Goal: Task Accomplishment & Management: Complete application form

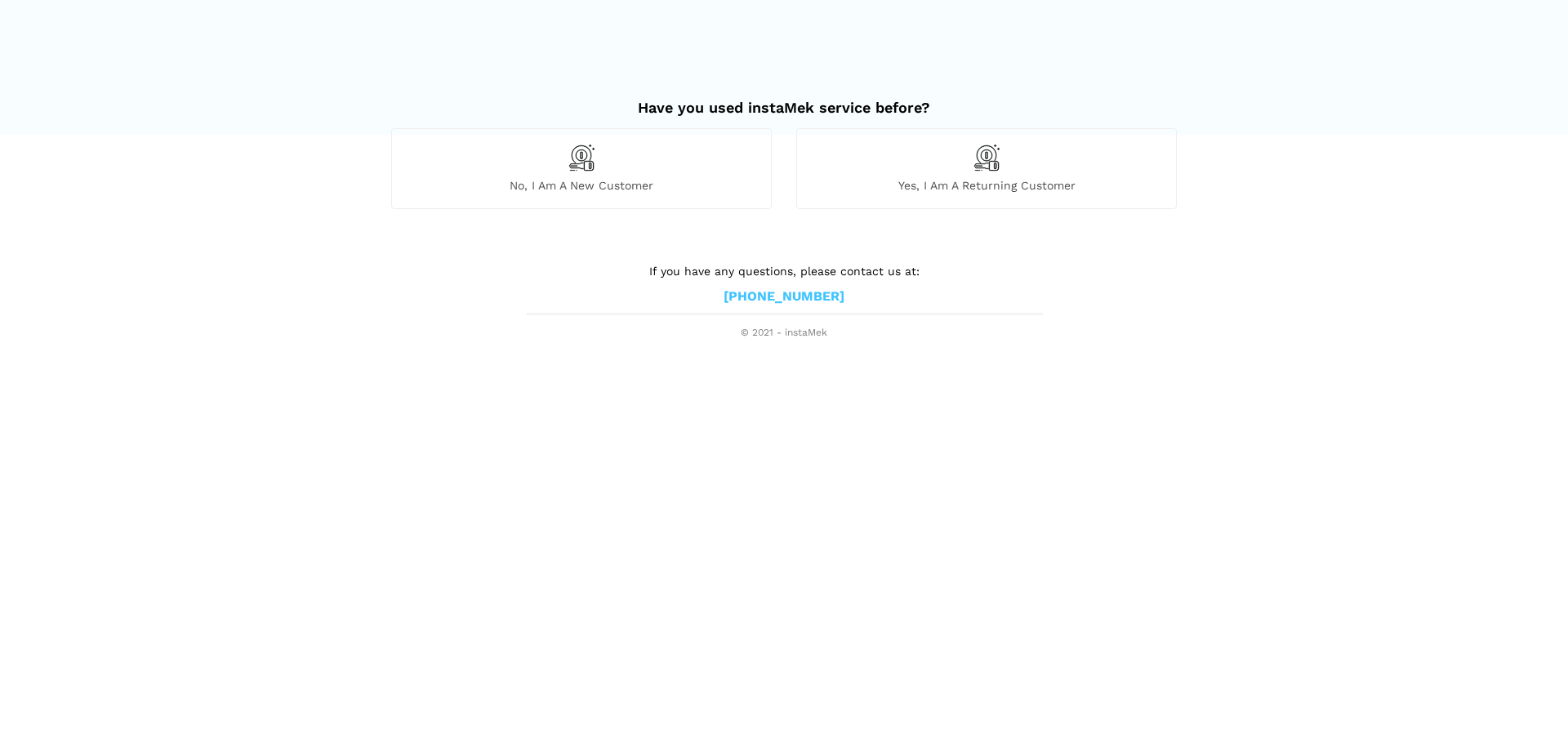
click at [671, 180] on span "No, I am a new customer" at bounding box center [581, 185] width 379 height 15
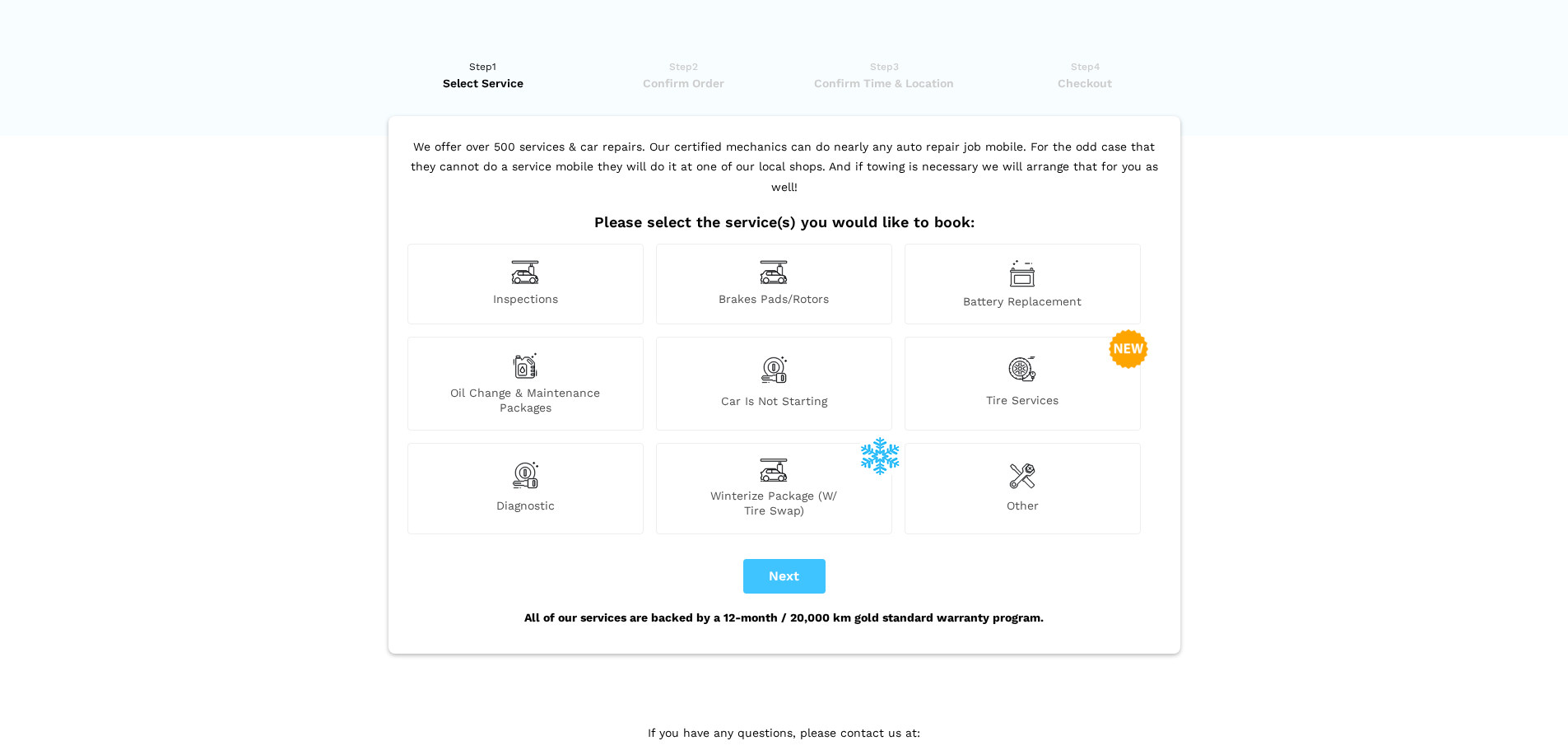
click at [587, 291] on span "Inspections" at bounding box center [525, 299] width 234 height 17
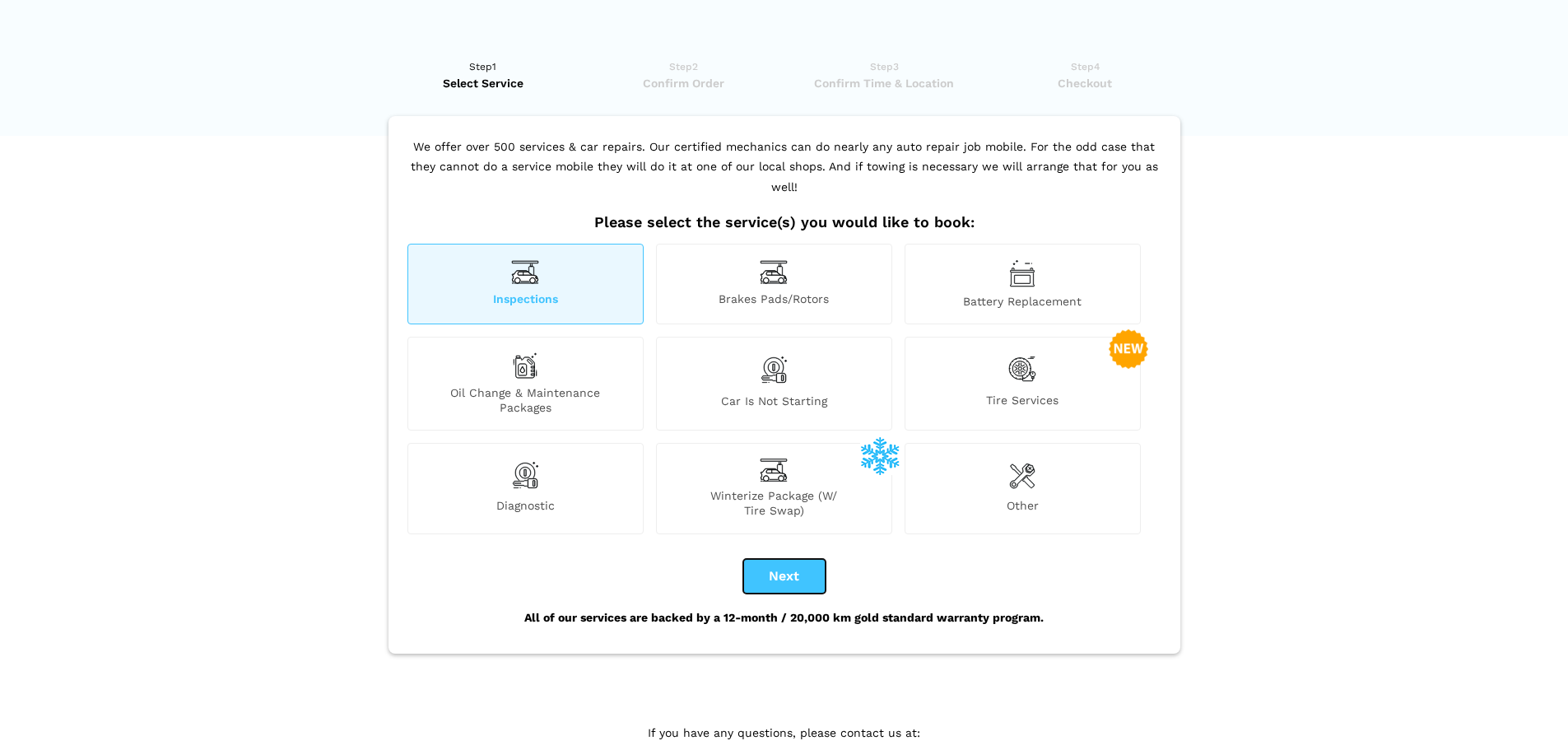
click at [807, 559] on button "Next" at bounding box center [784, 575] width 83 height 35
checkbox input "true"
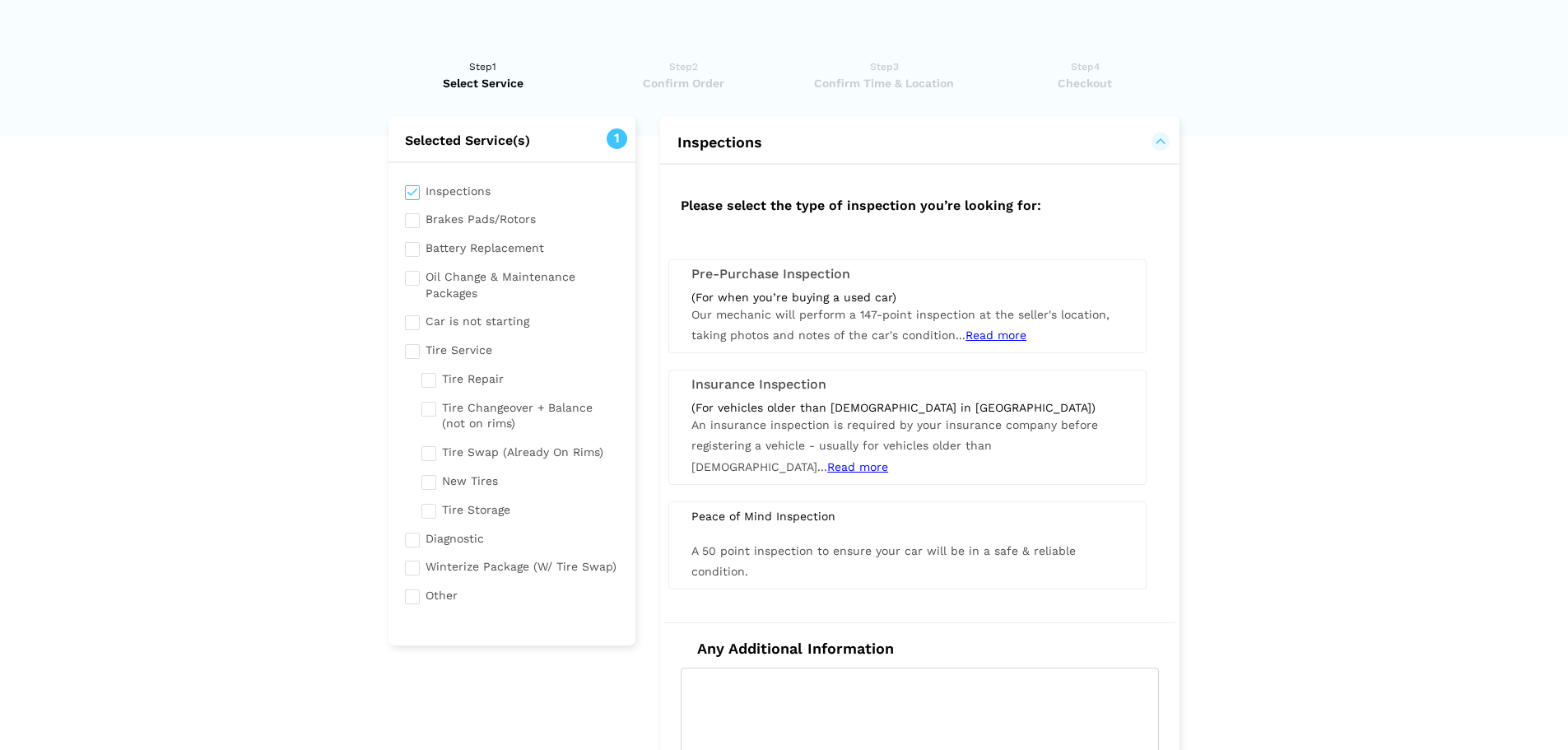
click at [839, 318] on span "Our mechanic will perform a 147-point inspection at the seller's location, taki…" at bounding box center [900, 325] width 418 height 34
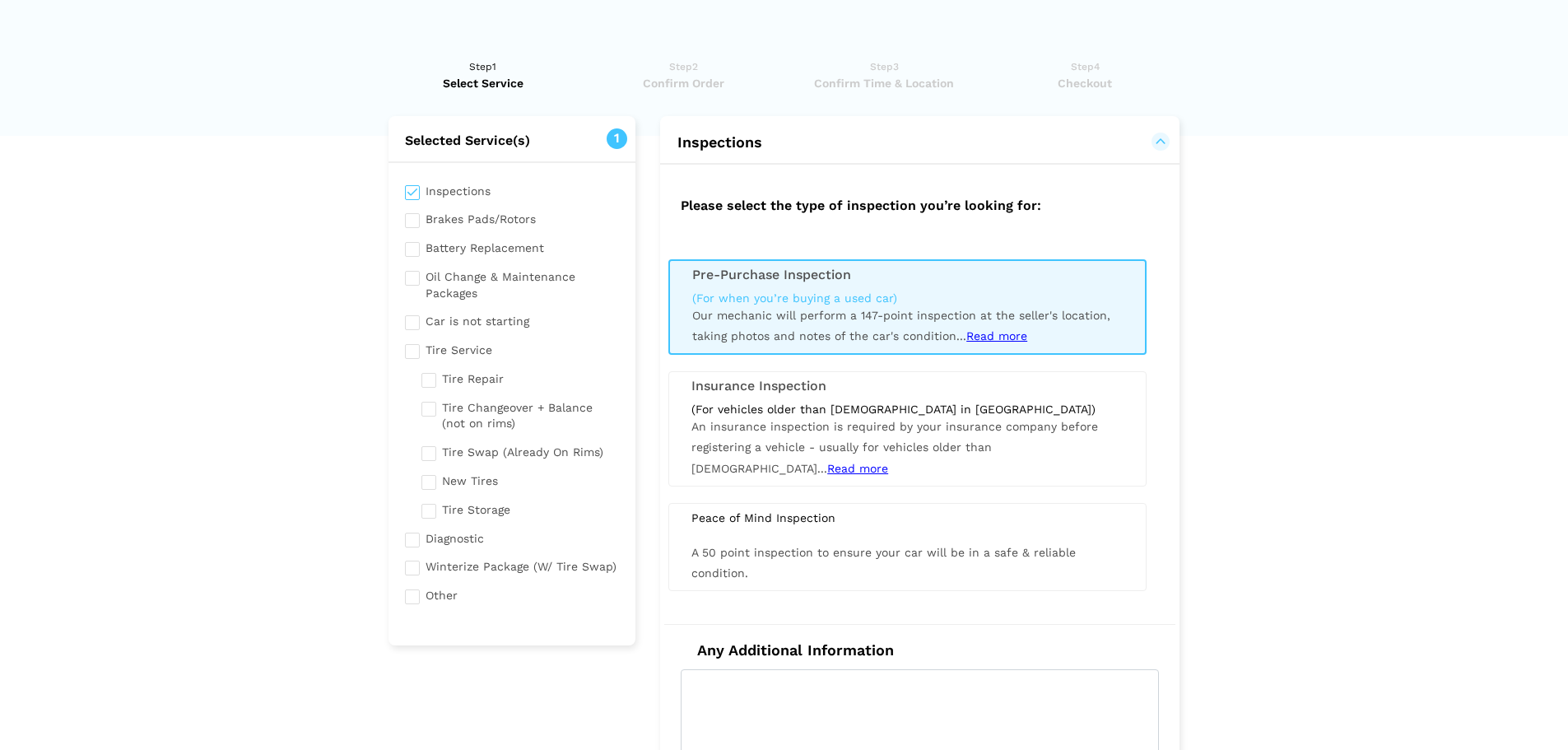
click at [993, 335] on span "Read more" at bounding box center [996, 335] width 61 height 13
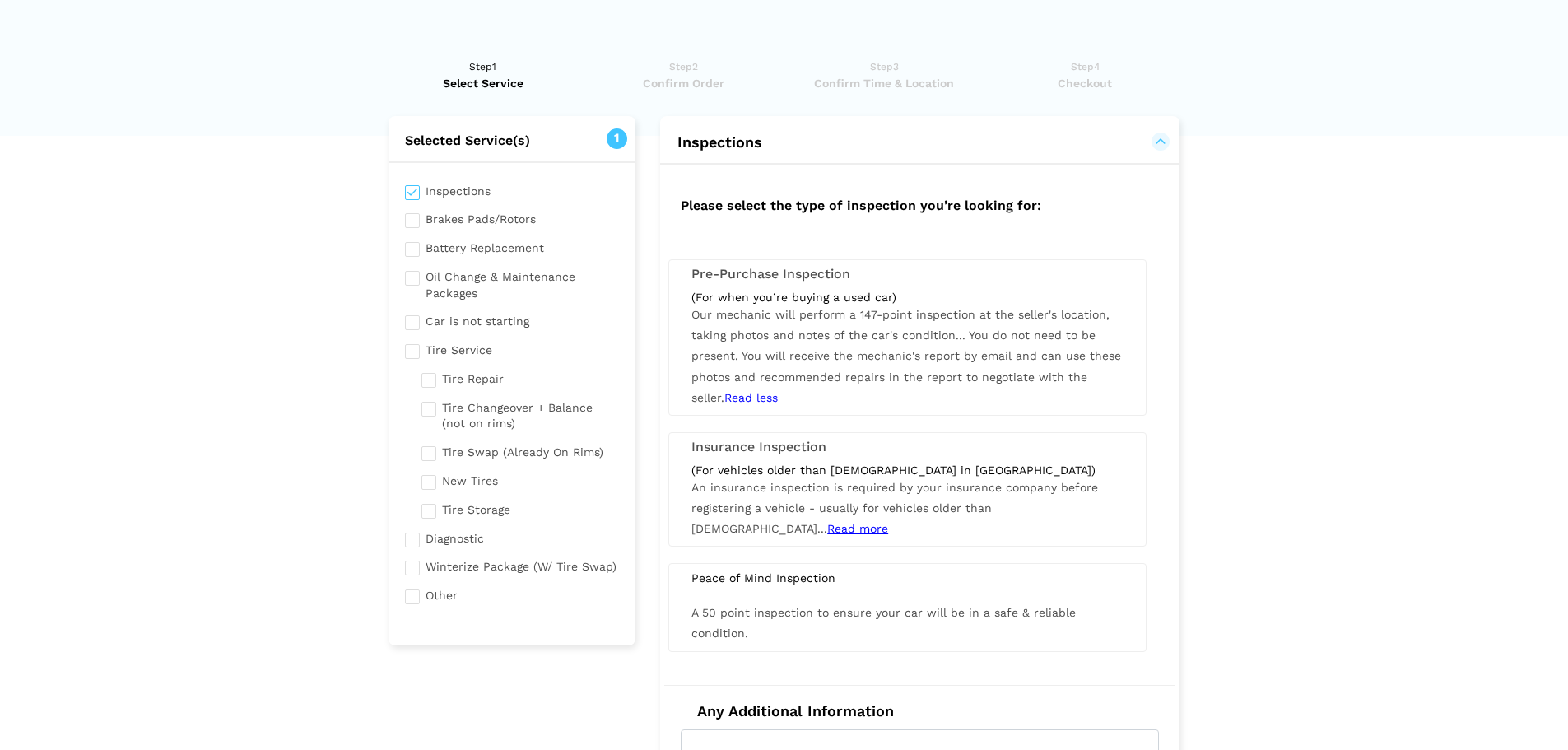
click at [1033, 384] on div "(For when you’re buying a used car) Our mechanic will perform a 147-point inspe…" at bounding box center [908, 349] width 457 height 119
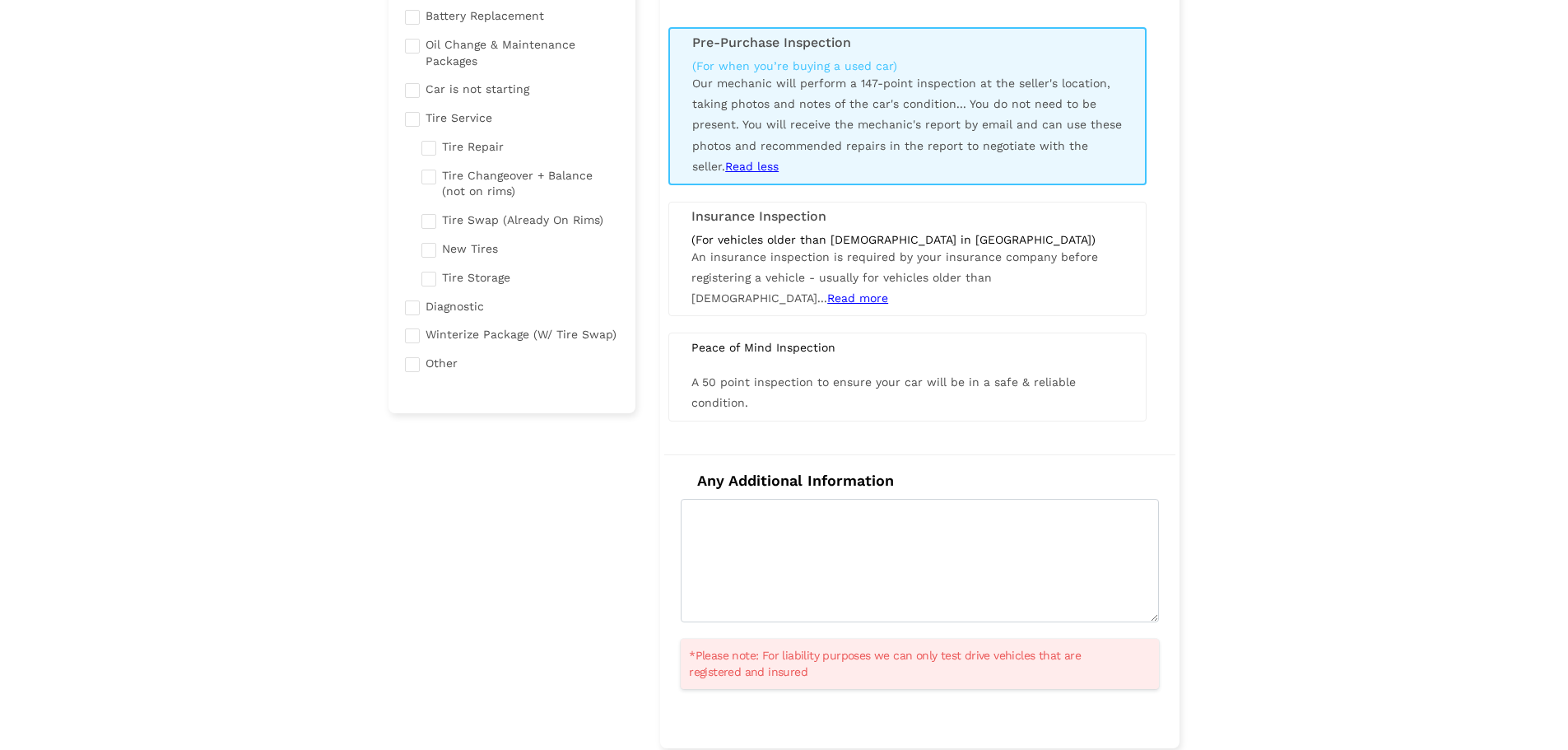
scroll to position [247, 0]
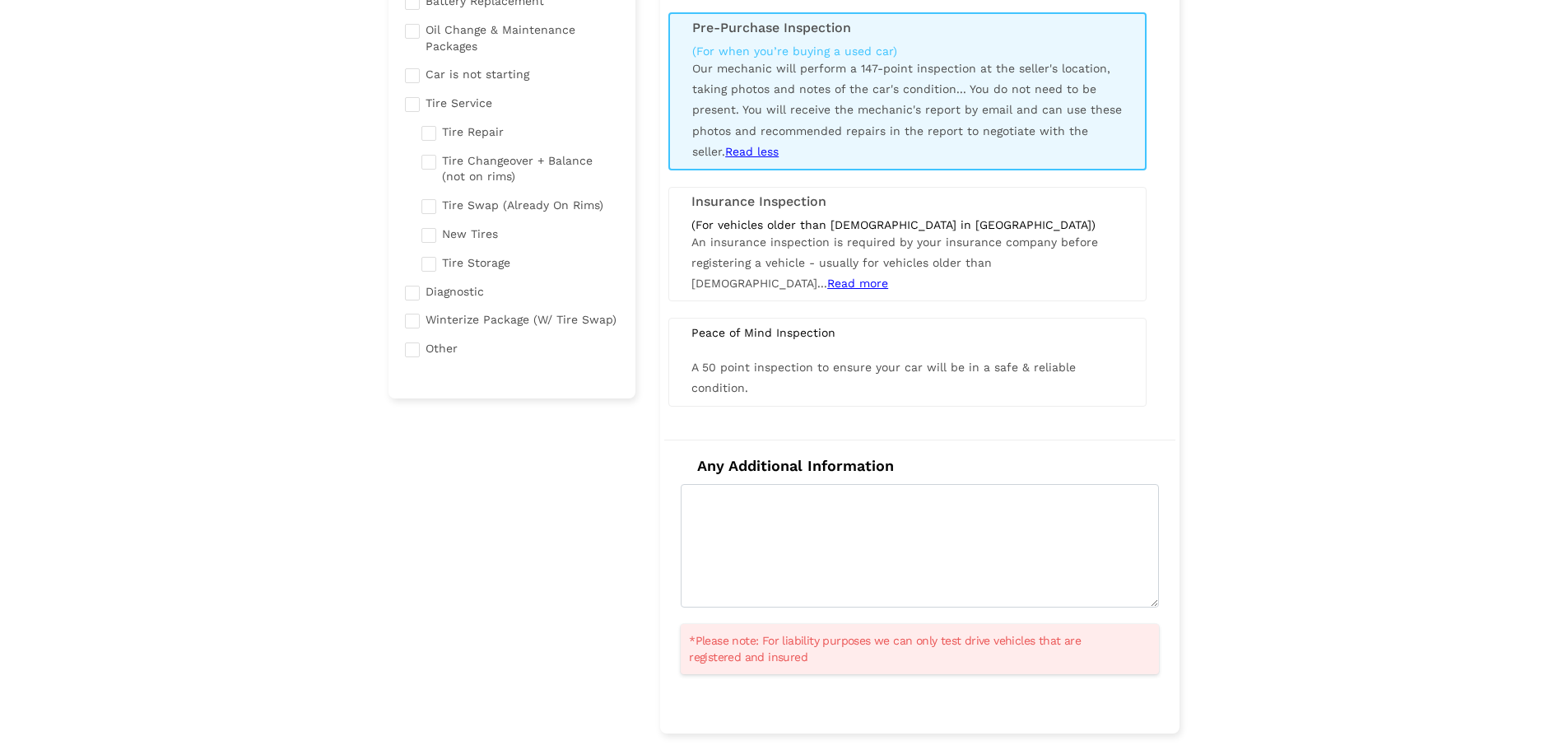
click at [952, 242] on span "An insurance inspection is required by your insurance company before registerin…" at bounding box center [895, 262] width 407 height 54
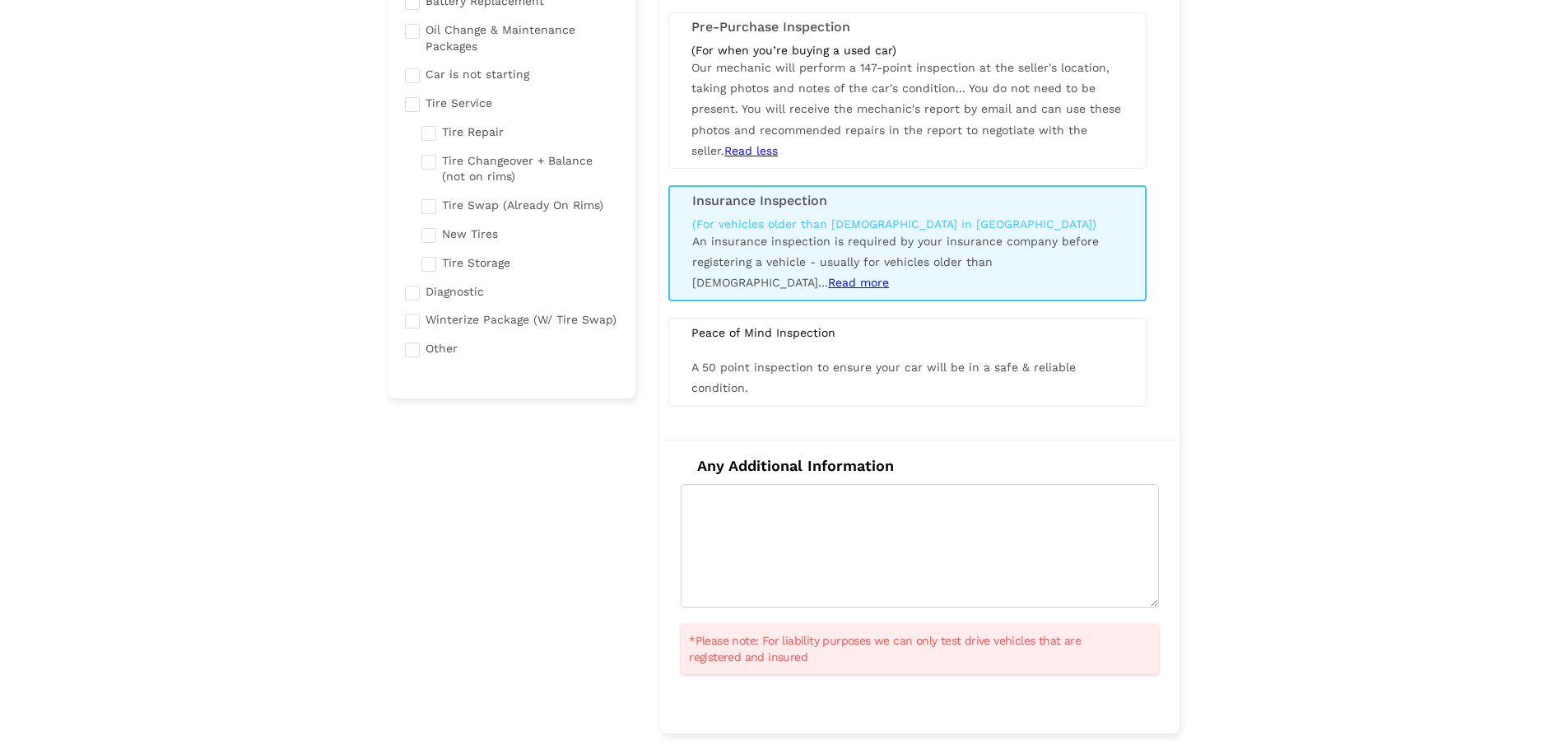
click at [977, 129] on span "You do not need to be present. You will receive the mechanic's report by email …" at bounding box center [906, 120] width 430 height 76
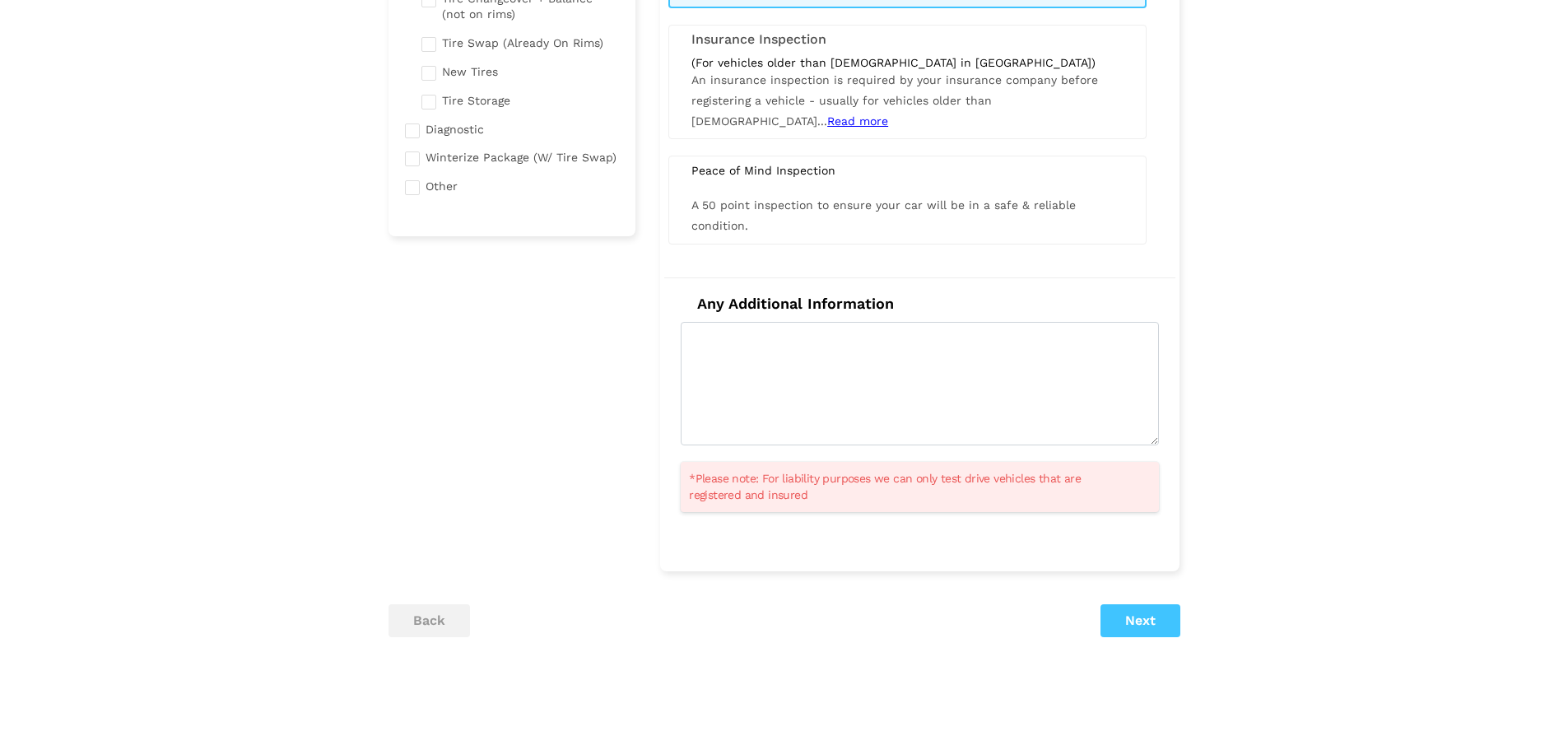
scroll to position [412, 0]
click at [1157, 622] on button "Next" at bounding box center [1141, 617] width 80 height 33
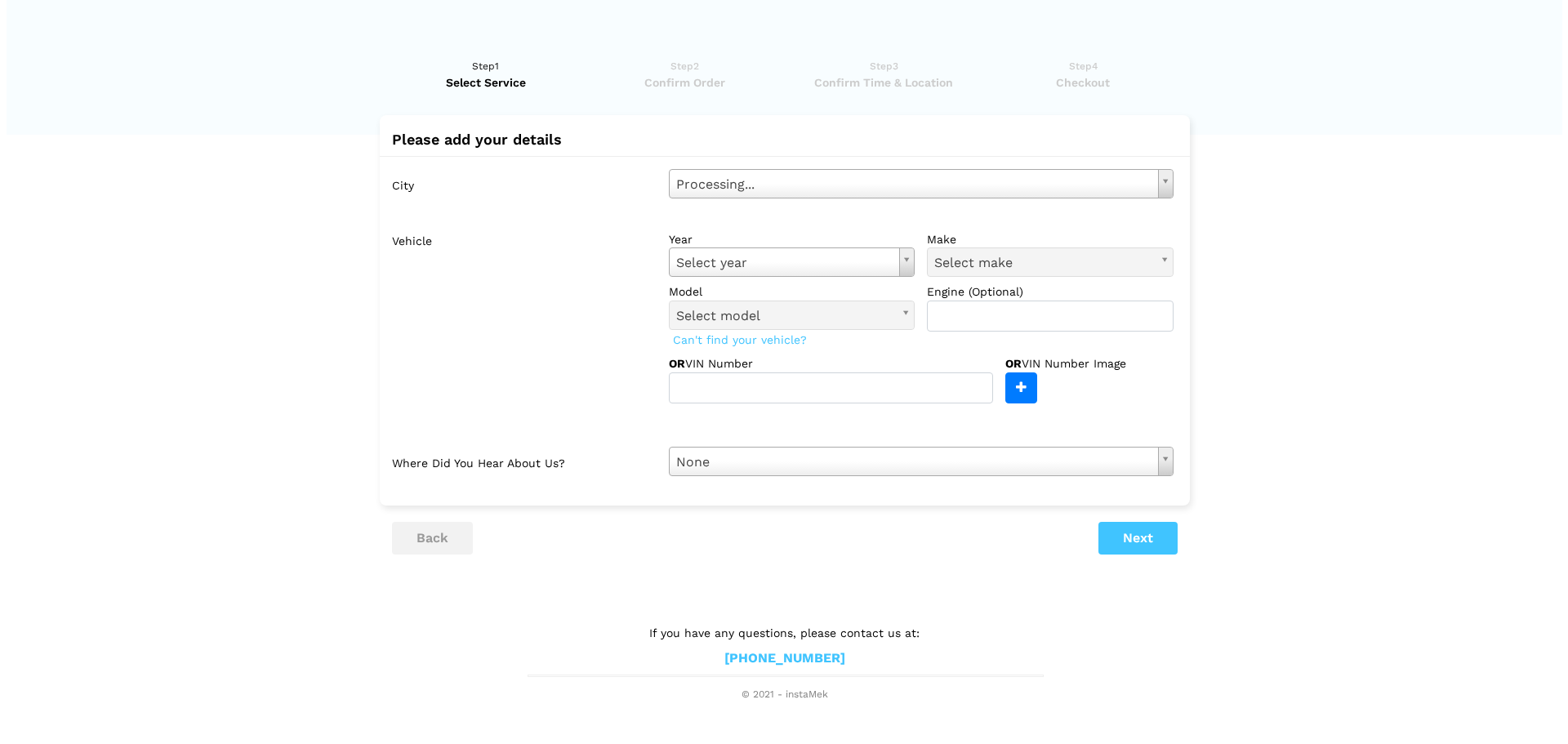
scroll to position [0, 0]
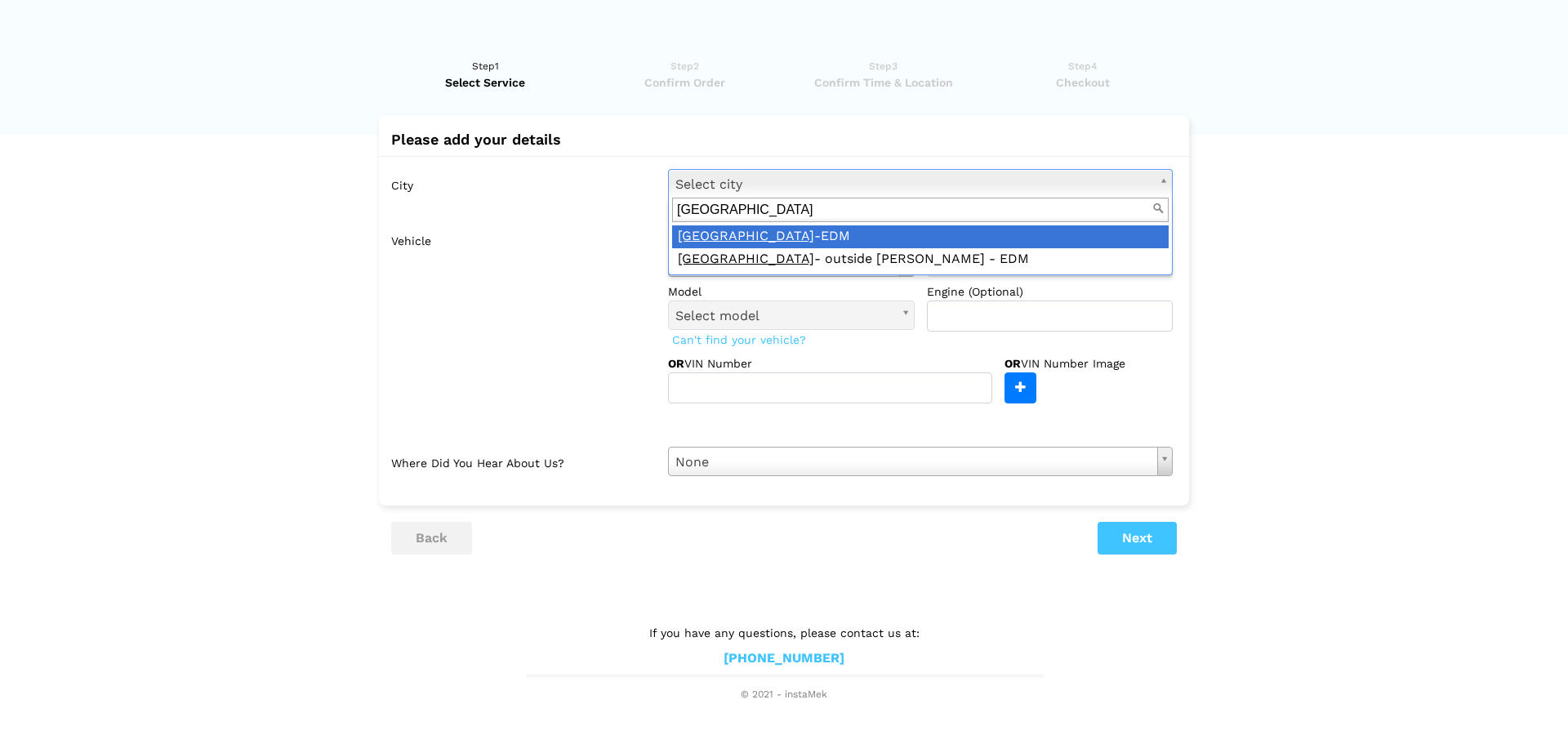
type input "[GEOGRAPHIC_DATA]"
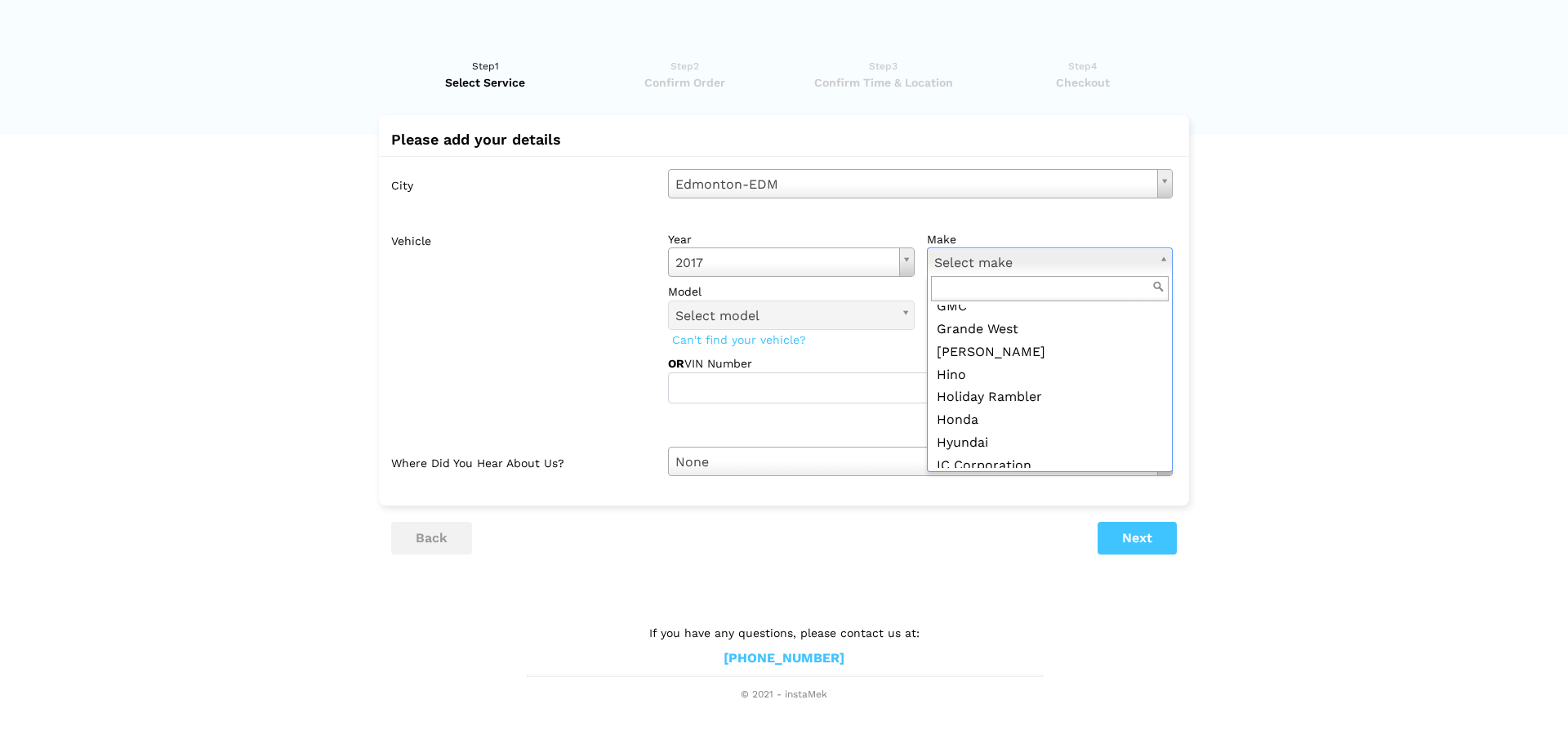
scroll to position [898, 0]
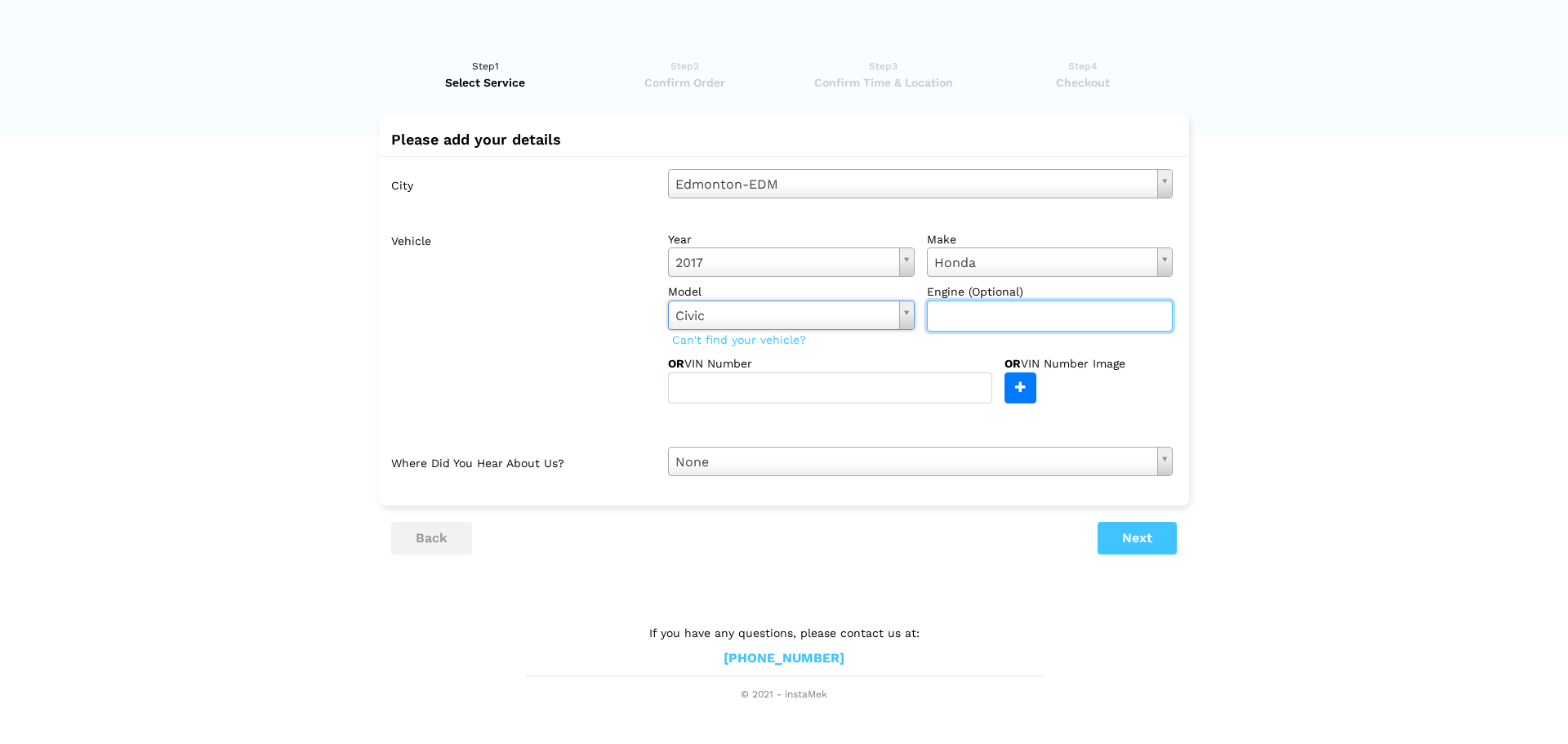
click at [951, 328] on input "text" at bounding box center [1050, 316] width 246 height 31
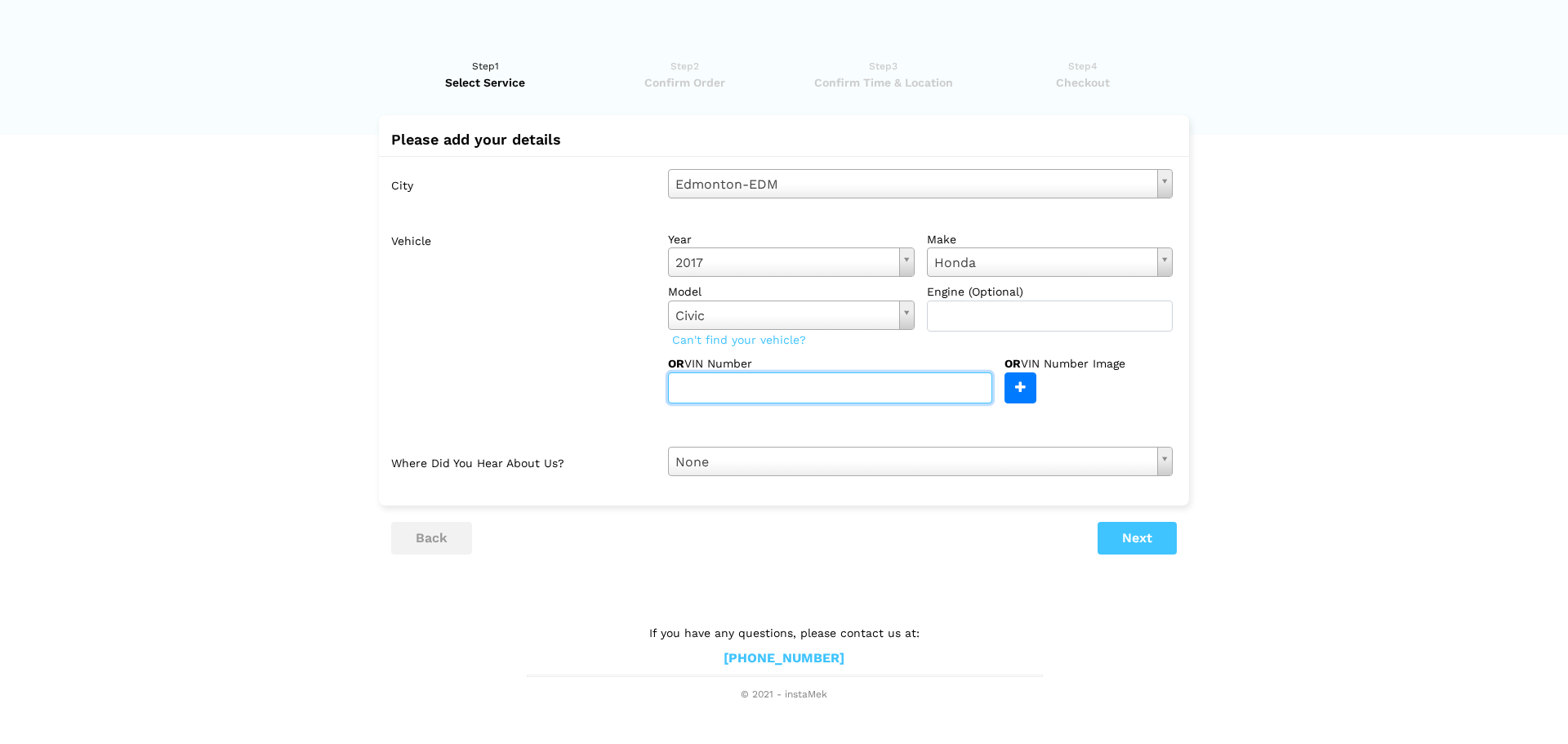
click at [831, 381] on input "text" at bounding box center [830, 387] width 324 height 31
paste input "[US_VEHICLE_IDENTIFICATION_NUMBER]"
type input "[US_VEHICLE_IDENTIFICATION_NUMBER]"
click at [619, 376] on label "Vehicle" at bounding box center [522, 314] width 264 height 179
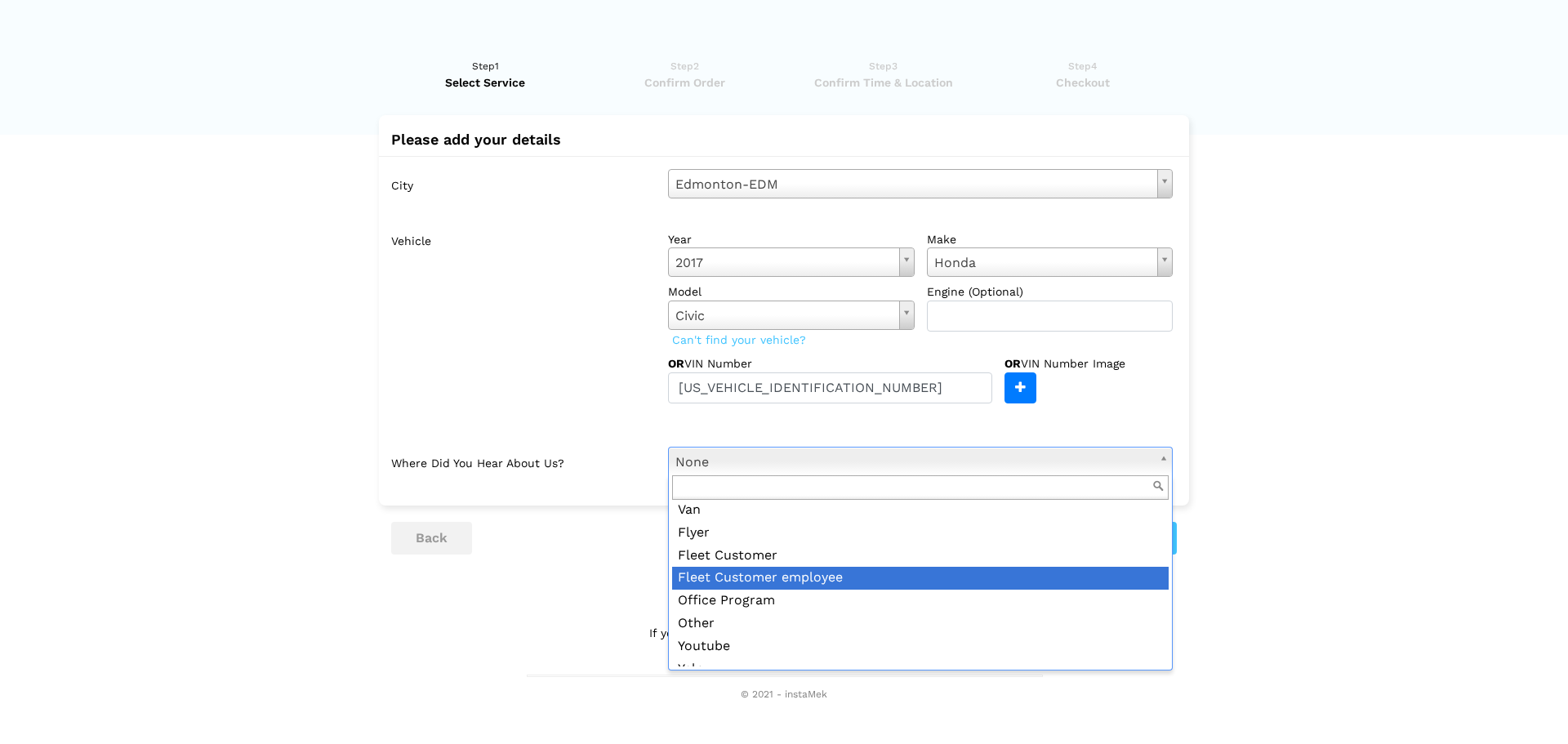
scroll to position [177, 0]
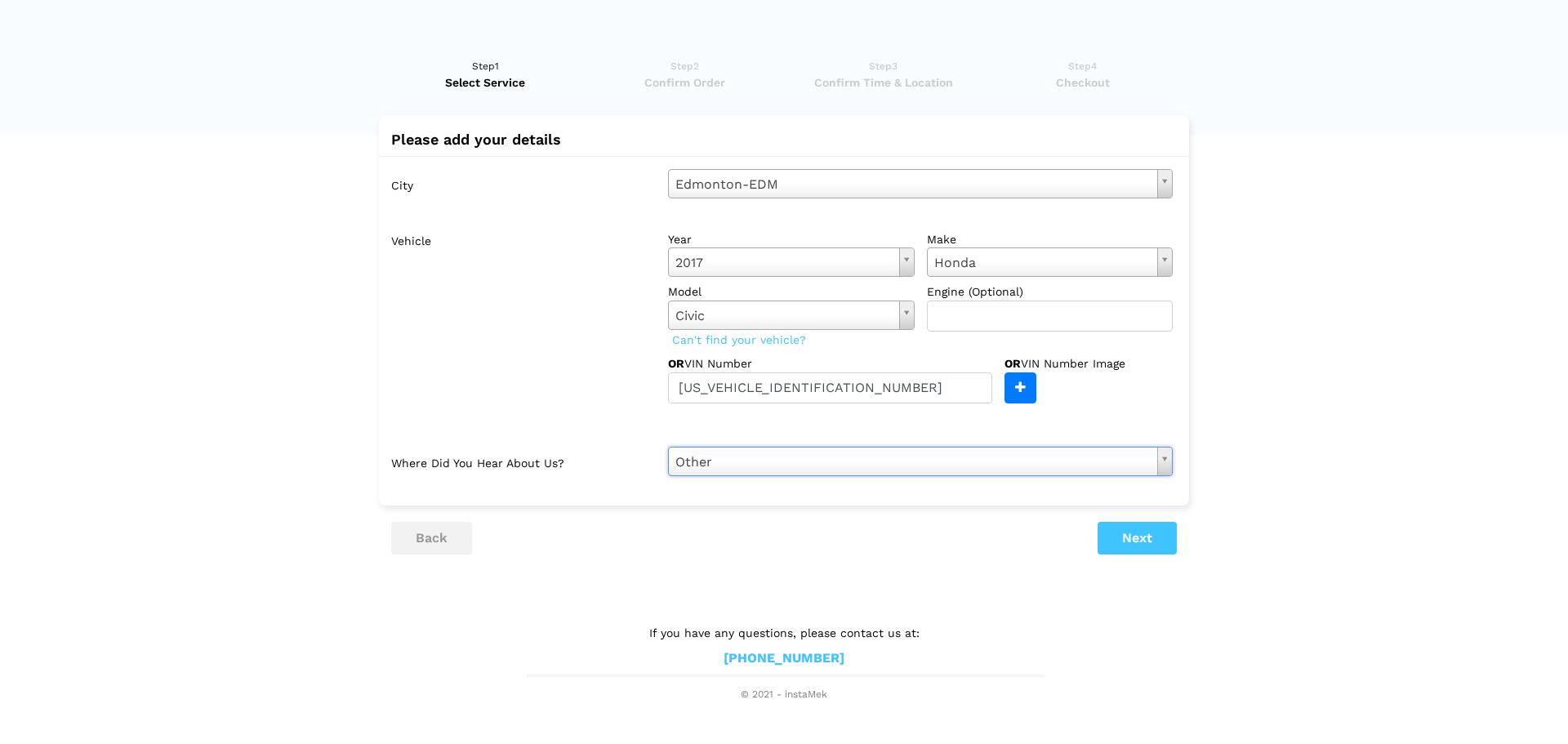
click at [789, 522] on ul "back Next" at bounding box center [784, 537] width 785 height 33
click at [1139, 545] on button "Next" at bounding box center [1137, 537] width 79 height 33
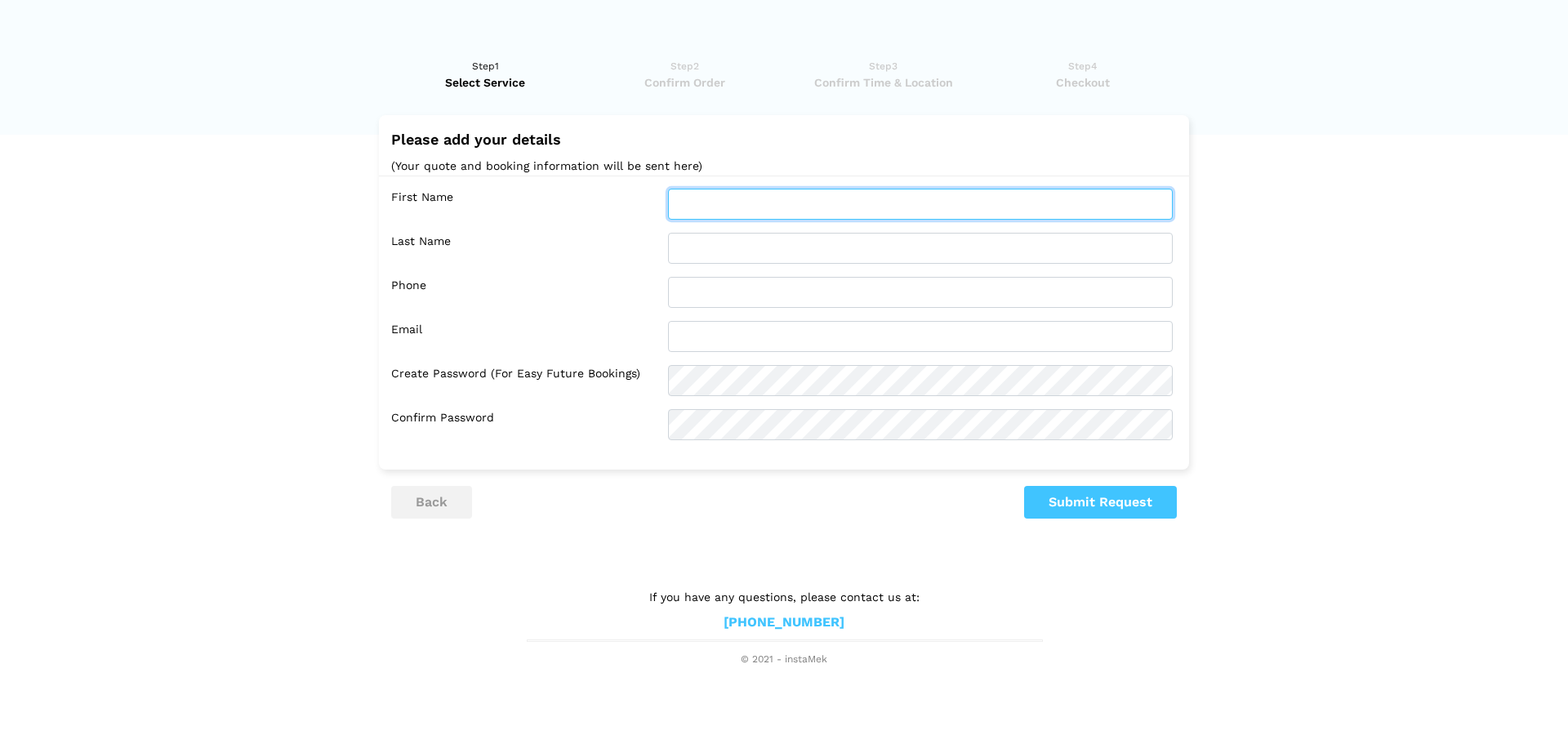
drag, startPoint x: 778, startPoint y: 201, endPoint x: 781, endPoint y: 211, distance: 10.4
click at [778, 201] on input "text" at bounding box center [920, 204] width 505 height 31
type input "[PERSON_NAME]"
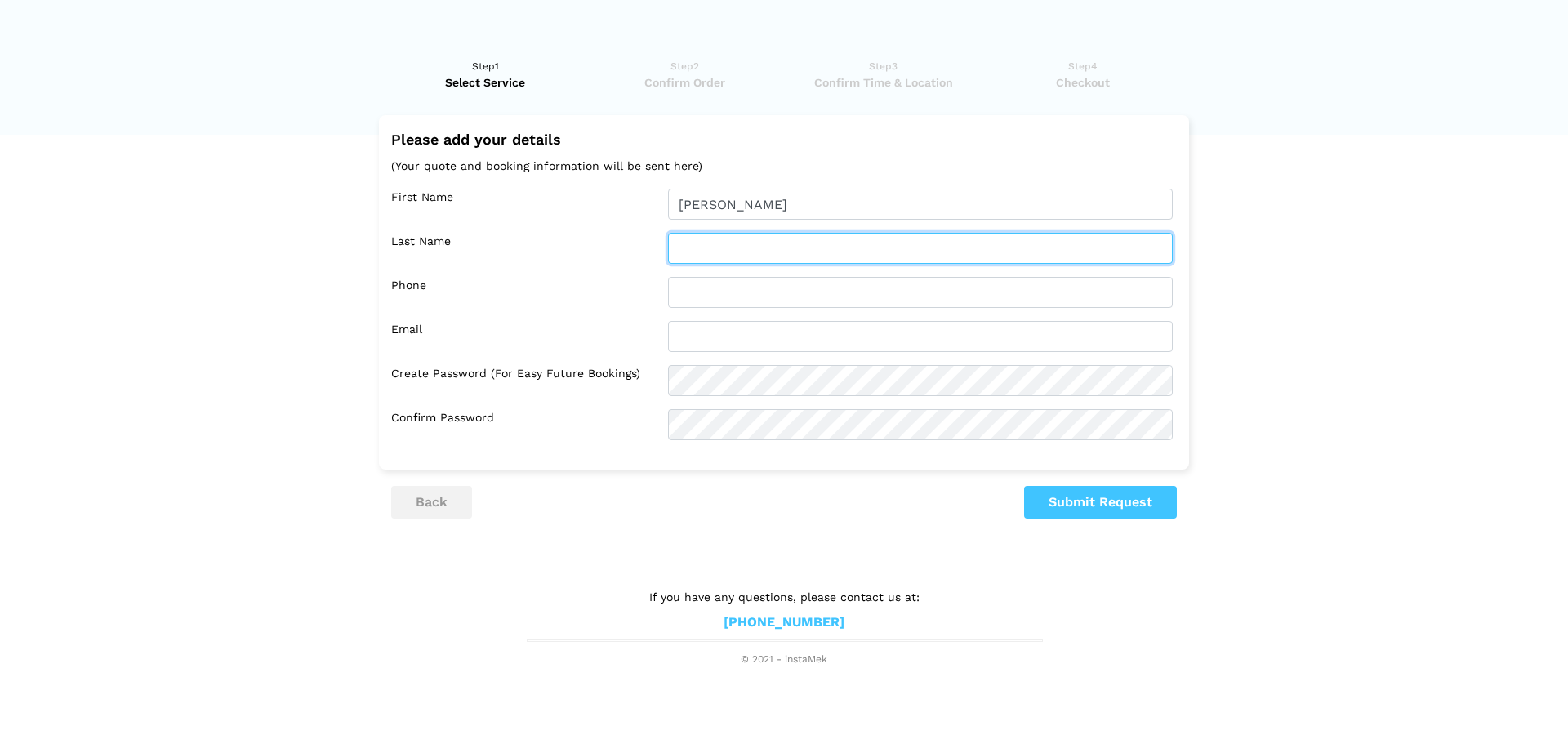
type input "Lieu"
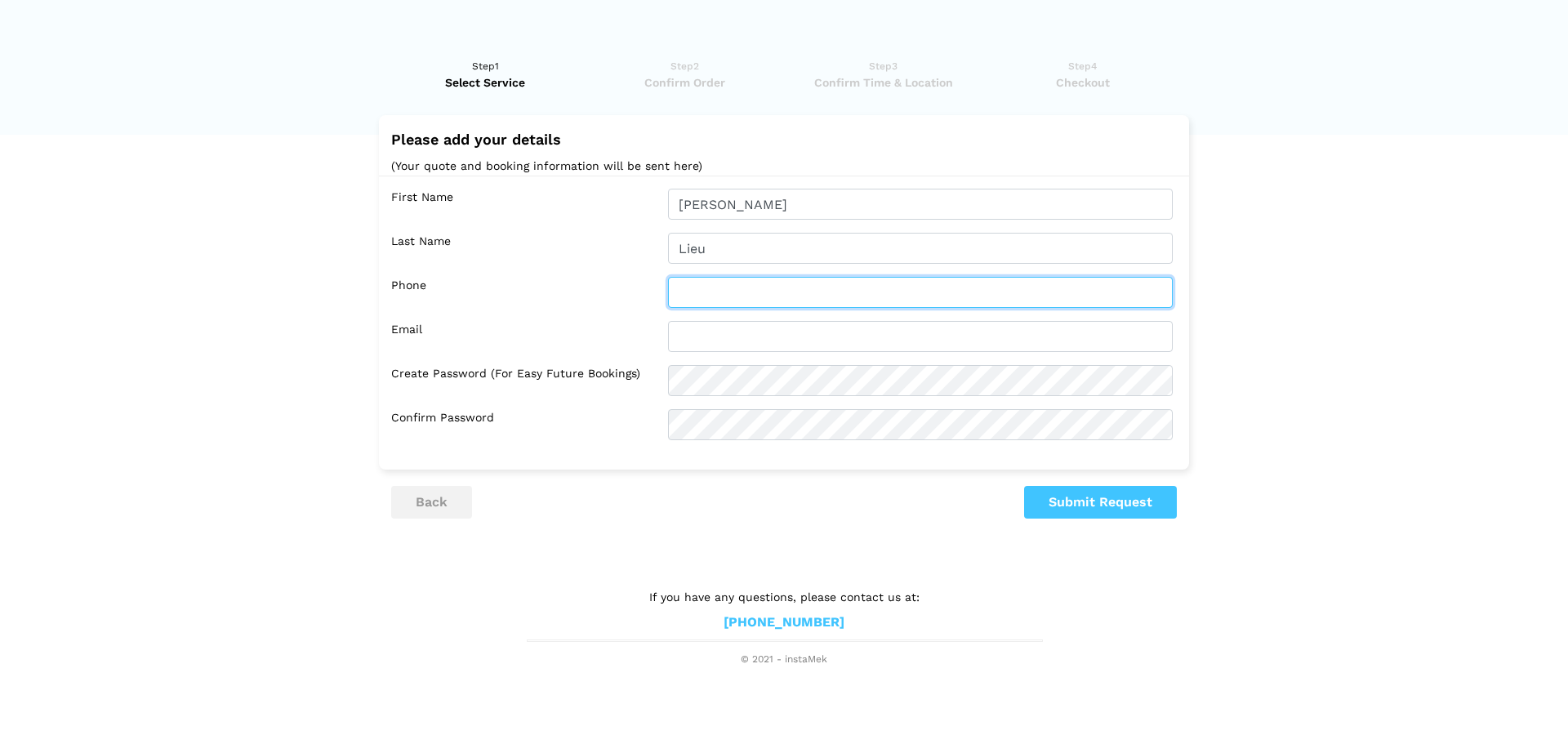
type input "5872280813"
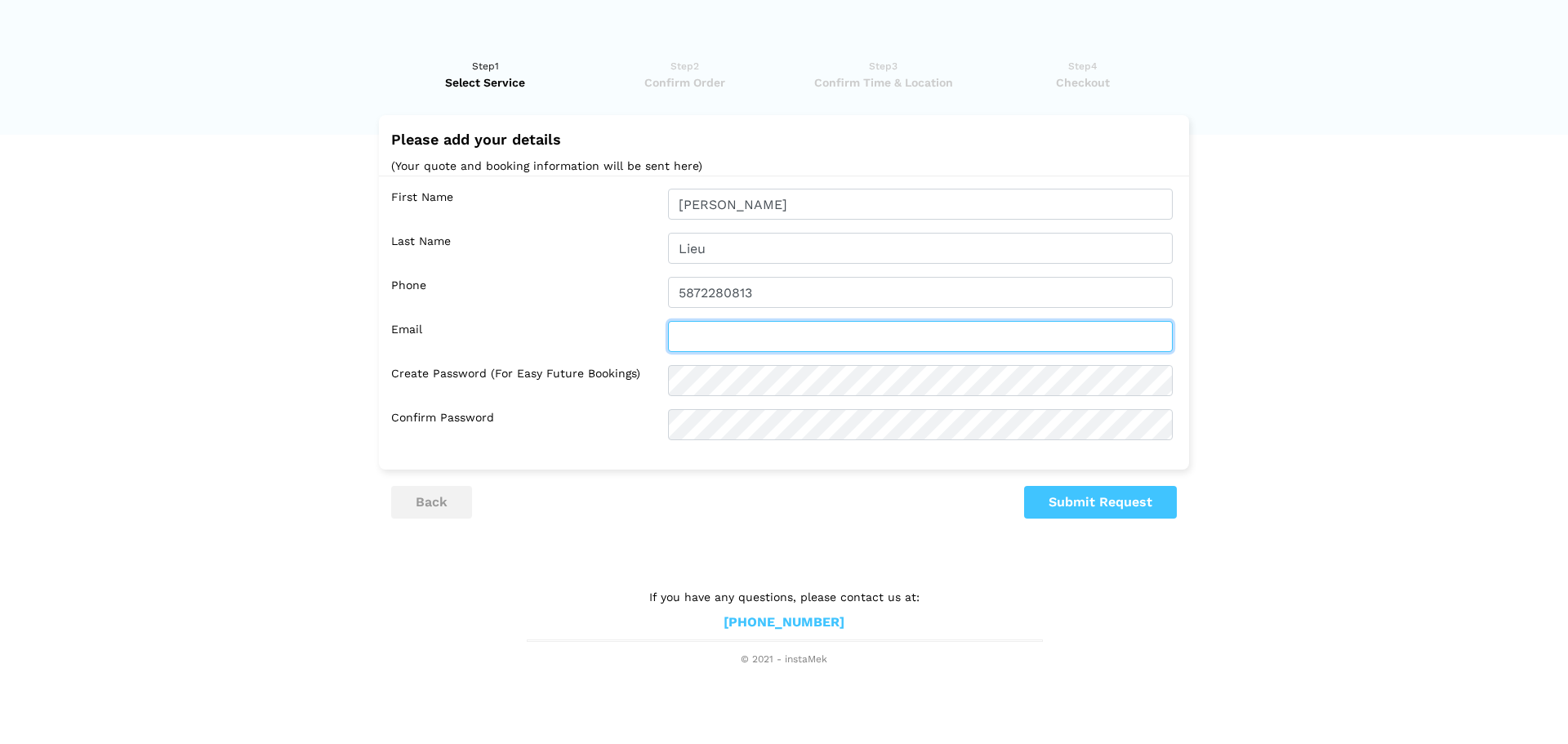
type input "[PERSON_NAME][EMAIL_ADDRESS][DOMAIN_NAME]"
